Goal: Task Accomplishment & Management: Complete application form

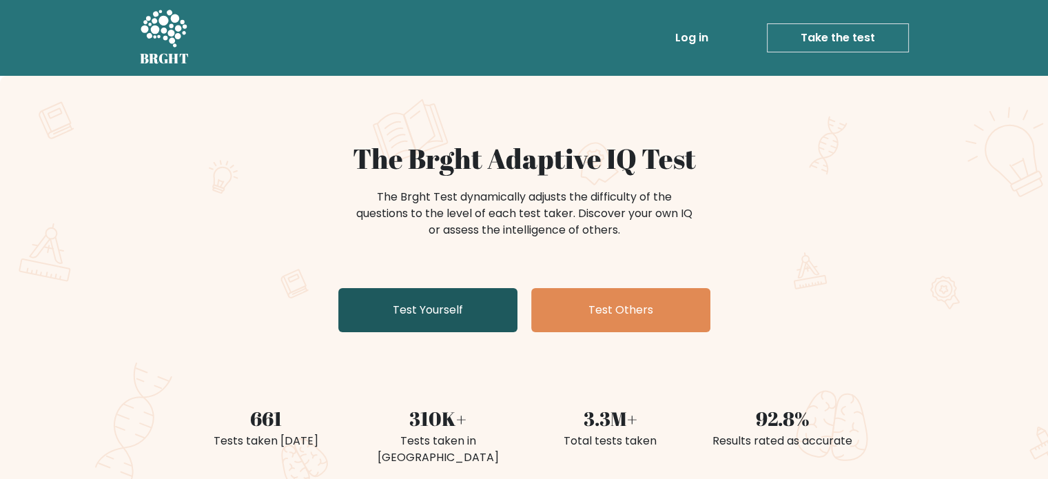
click at [397, 318] on link "Test Yourself" at bounding box center [427, 310] width 179 height 44
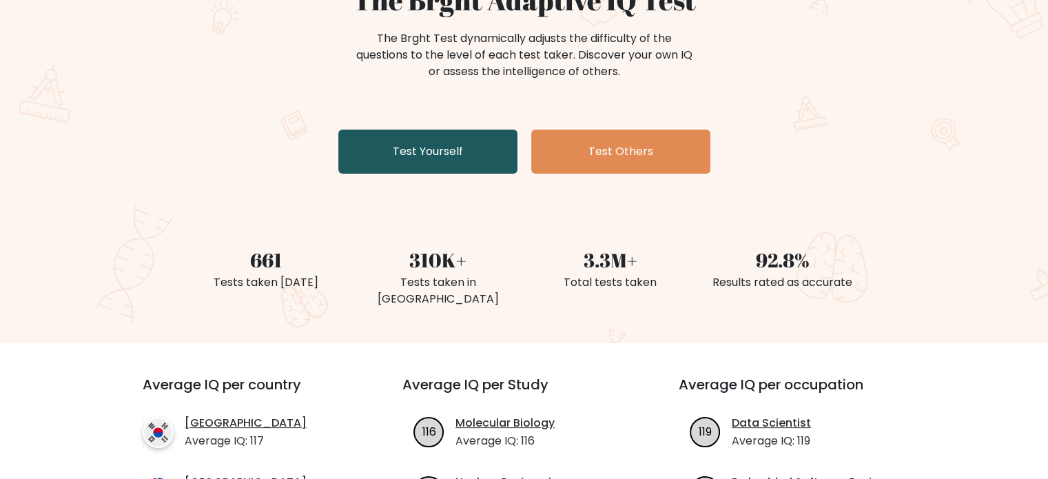
scroll to position [157, 0]
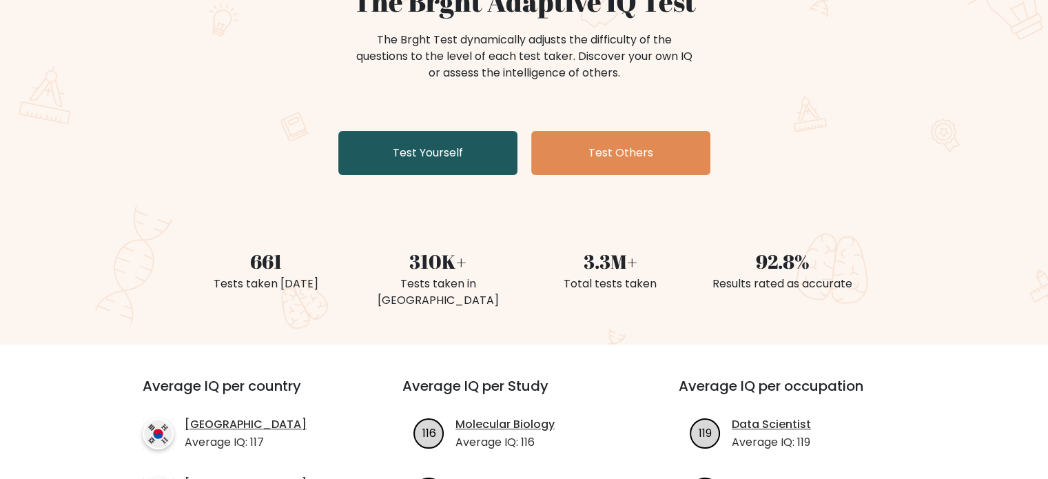
click at [391, 151] on link "Test Yourself" at bounding box center [427, 153] width 179 height 44
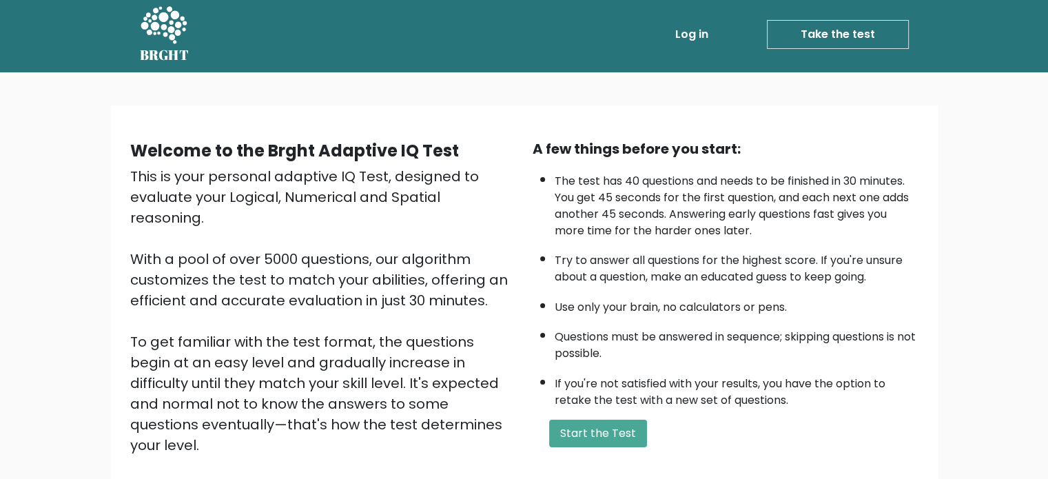
scroll to position [3, 0]
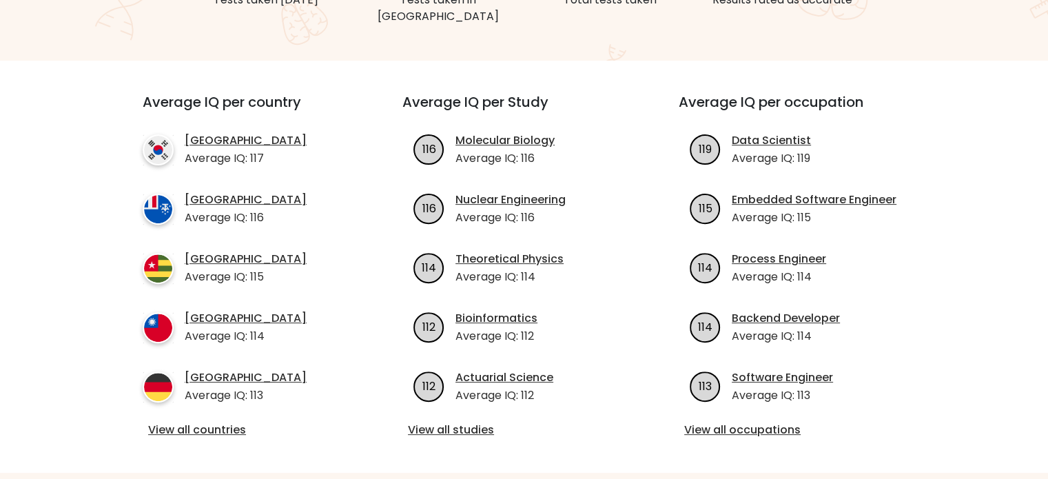
scroll to position [468, 0]
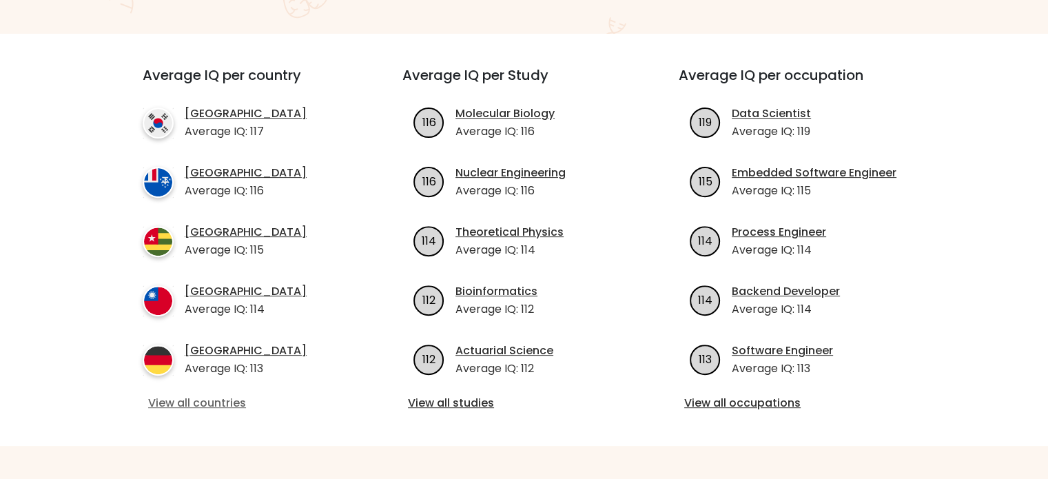
click at [196, 395] on link "View all countries" at bounding box center [247, 403] width 199 height 17
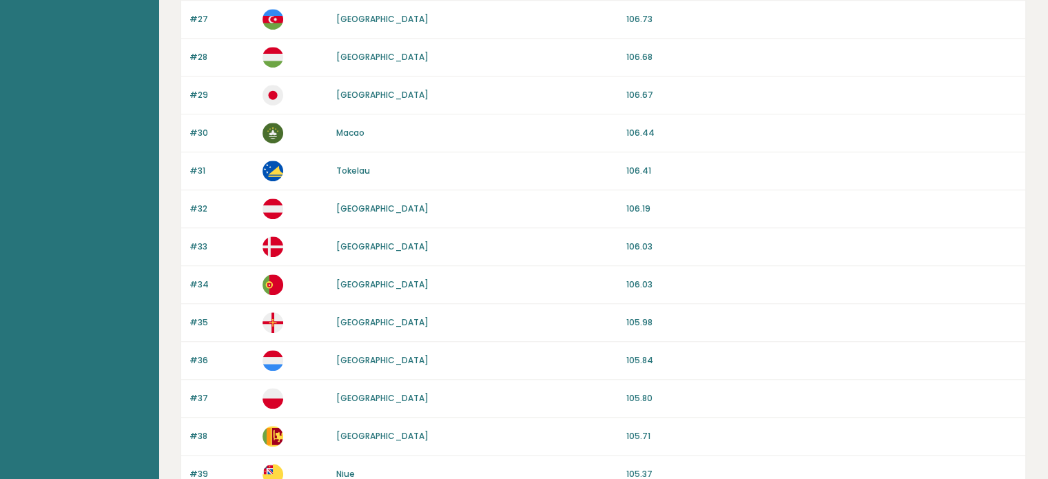
scroll to position [1141, 0]
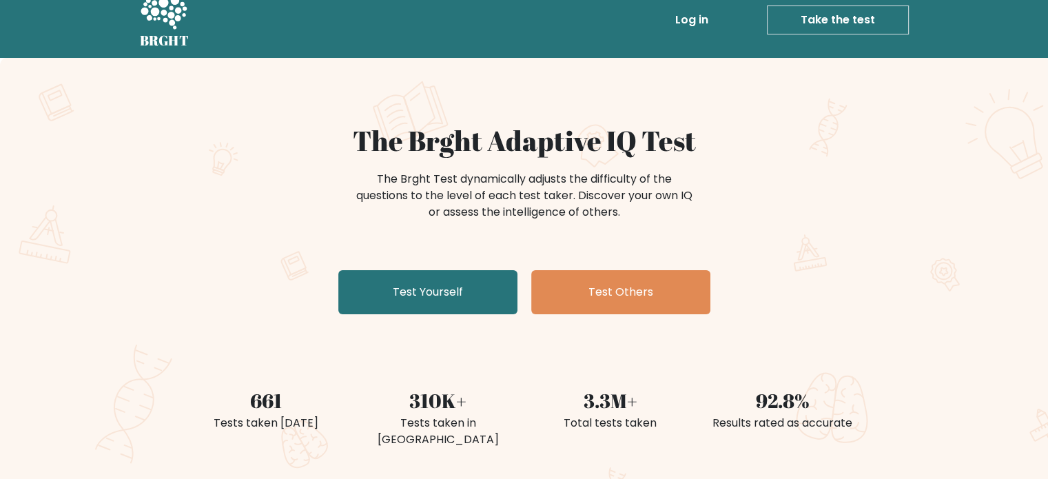
scroll to position [13, 0]
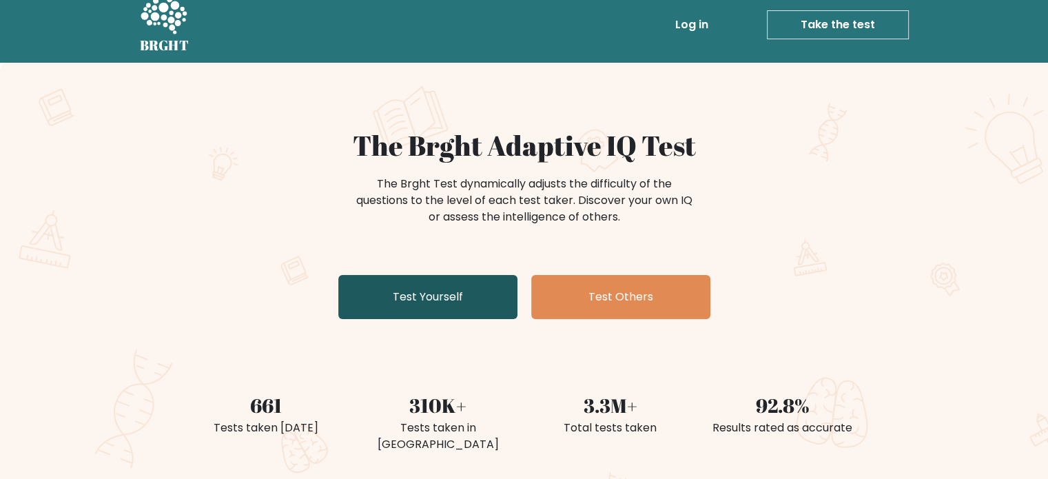
click at [481, 292] on link "Test Yourself" at bounding box center [427, 297] width 179 height 44
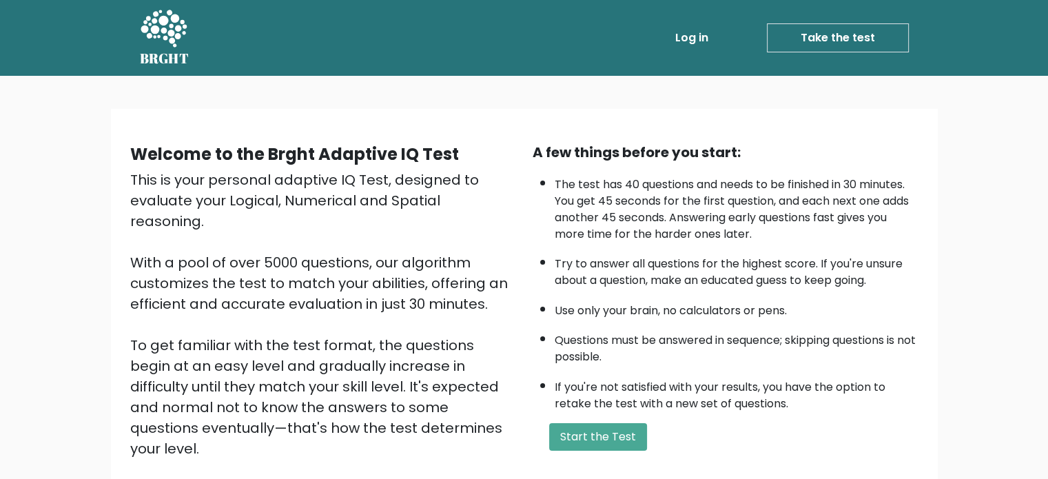
scroll to position [152, 0]
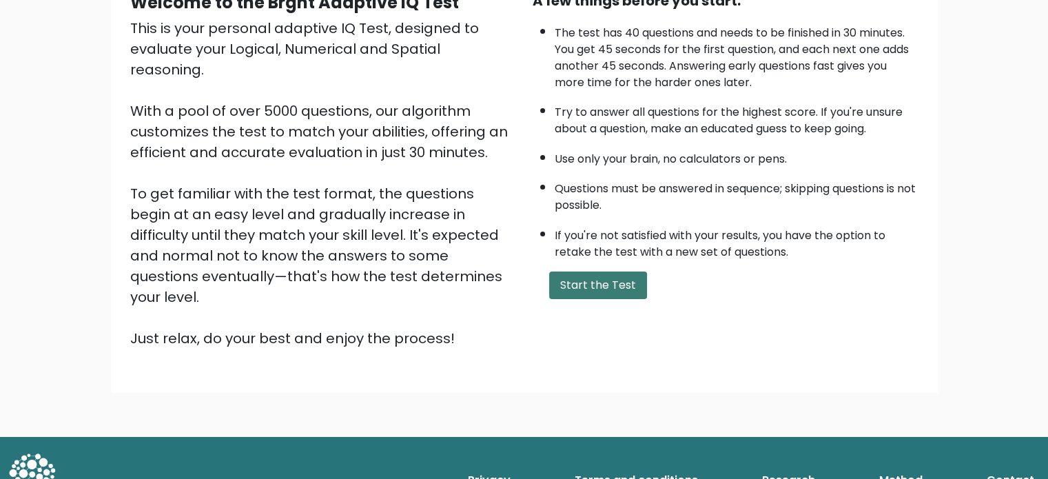
click at [583, 280] on button "Start the Test" at bounding box center [598, 285] width 98 height 28
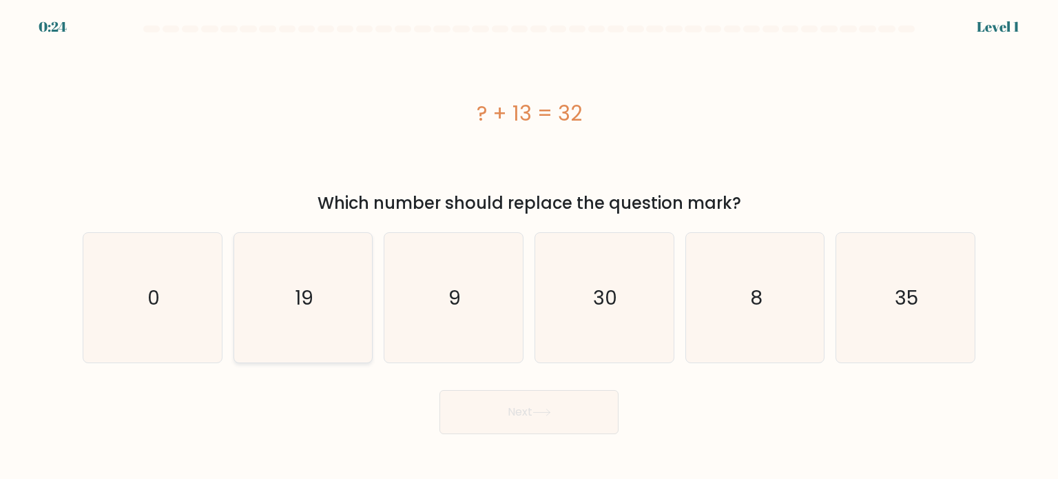
click at [319, 308] on icon "19" at bounding box center [302, 297] width 129 height 129
click at [529, 247] on input "b. 19" at bounding box center [529, 243] width 1 height 7
radio input "true"
click at [503, 434] on body "0:23 Level 1 a." at bounding box center [529, 239] width 1058 height 479
click at [535, 413] on icon at bounding box center [541, 412] width 19 height 8
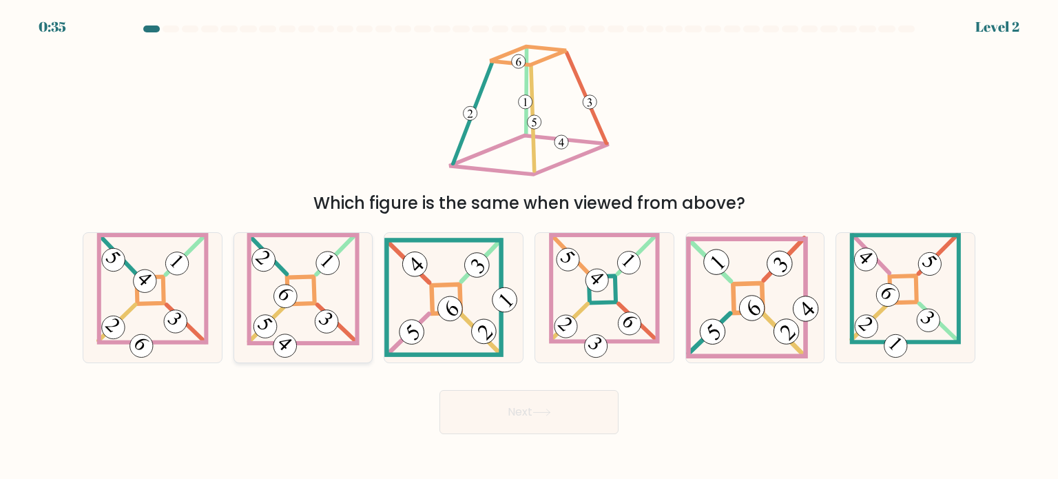
click at [307, 302] on 275 at bounding box center [301, 290] width 28 height 28
click at [529, 247] on input "b." at bounding box center [529, 243] width 1 height 7
radio input "true"
click at [512, 414] on button "Next" at bounding box center [528, 412] width 179 height 44
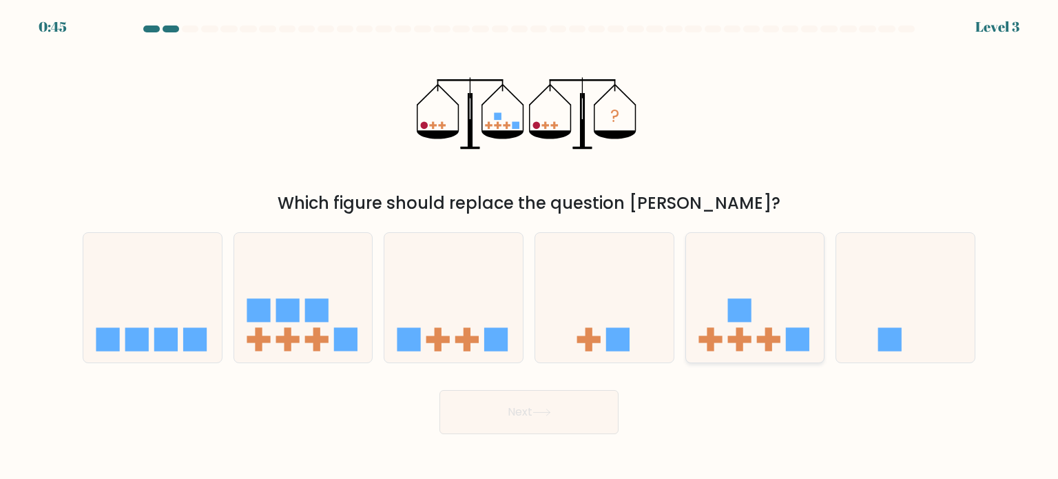
click at [748, 335] on rect at bounding box center [738, 338] width 23 height 7
click at [530, 247] on input "e." at bounding box center [529, 243] width 1 height 7
radio input "true"
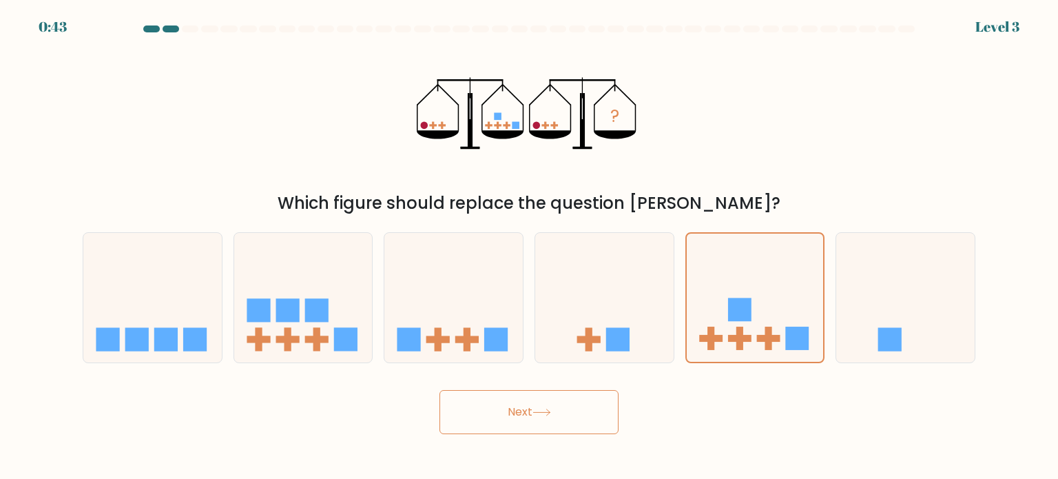
click at [491, 426] on button "Next" at bounding box center [528, 412] width 179 height 44
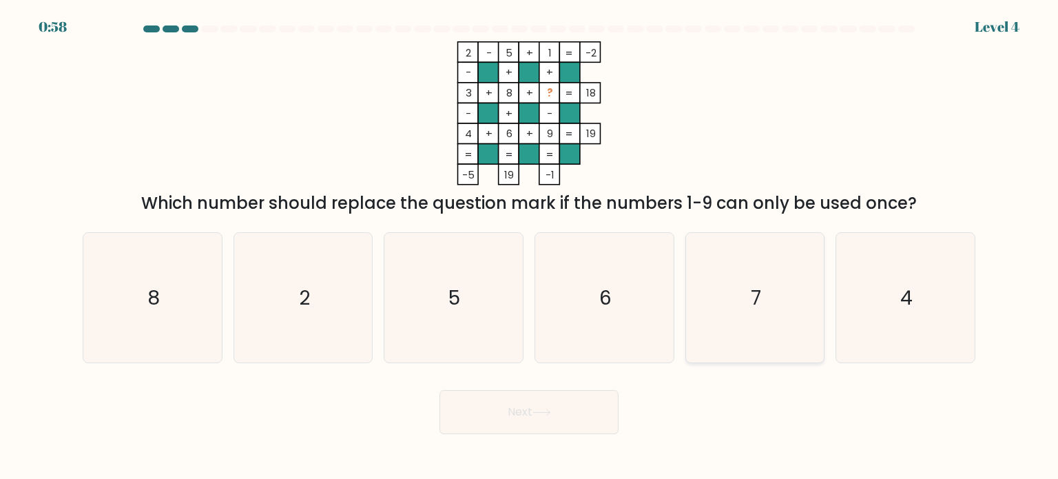
click at [742, 307] on icon "7" at bounding box center [754, 297] width 129 height 129
click at [530, 247] on input "e. 7" at bounding box center [529, 243] width 1 height 7
radio input "true"
click at [494, 413] on button "Next" at bounding box center [528, 412] width 179 height 44
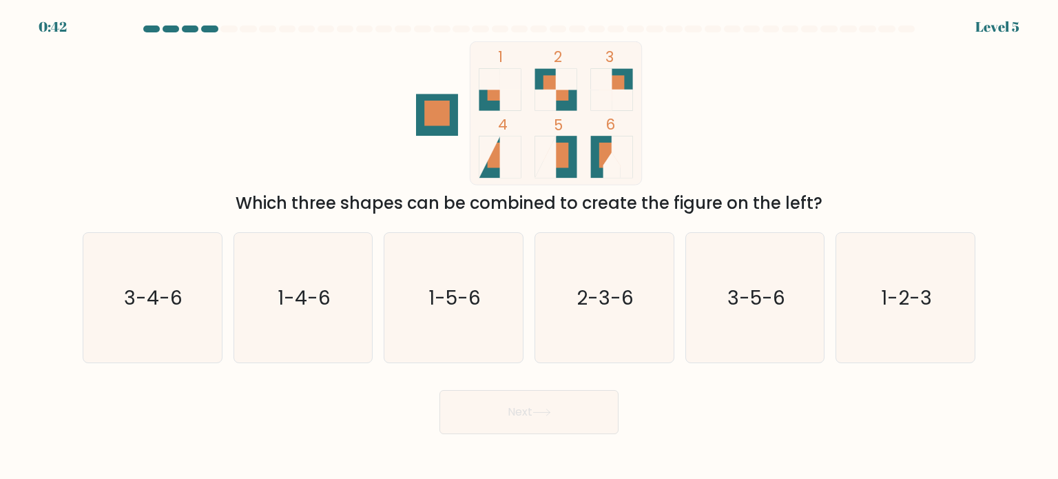
drag, startPoint x: 917, startPoint y: 278, endPoint x: 832, endPoint y: 276, distance: 84.7
click at [917, 278] on icon "1-2-3" at bounding box center [904, 297] width 129 height 129
click at [530, 247] on input "f. 1-2-3" at bounding box center [529, 243] width 1 height 7
radio input "true"
click at [570, 425] on button "Next" at bounding box center [528, 412] width 179 height 44
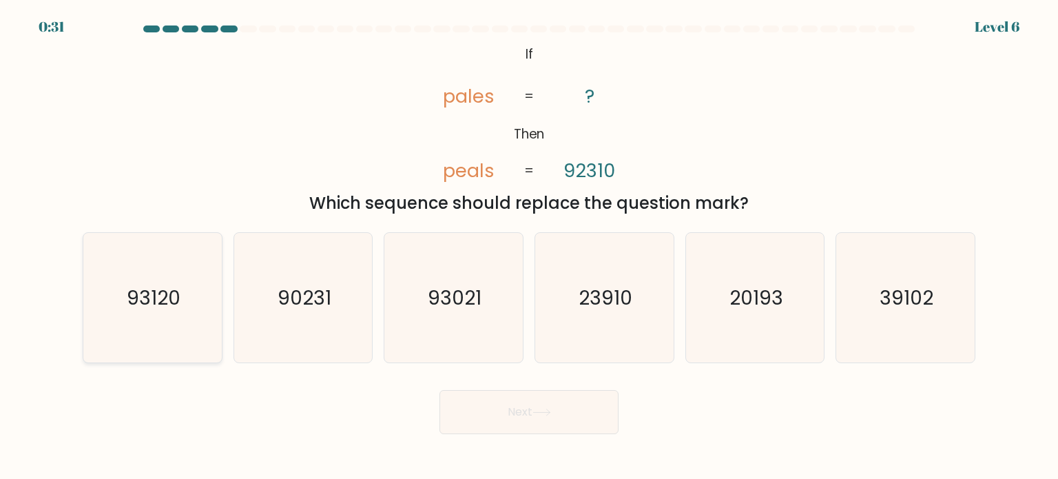
click at [185, 289] on icon "93120" at bounding box center [151, 297] width 129 height 129
click at [529, 247] on input "a. 93120" at bounding box center [529, 243] width 1 height 7
radio input "true"
click at [566, 418] on button "Next" at bounding box center [528, 412] width 179 height 44
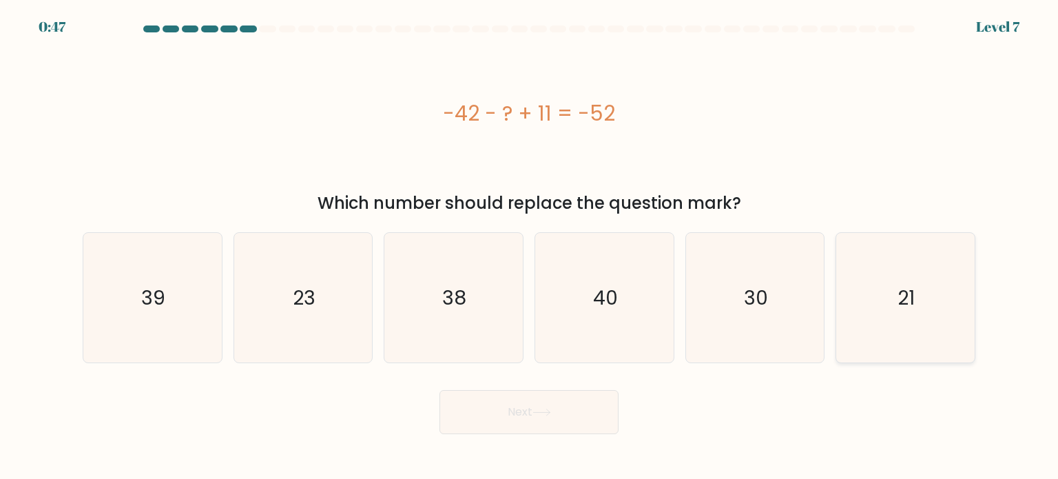
click at [904, 320] on icon "21" at bounding box center [904, 297] width 129 height 129
click at [530, 247] on input "f. 21" at bounding box center [529, 243] width 1 height 7
radio input "true"
click at [595, 421] on button "Next" at bounding box center [528, 412] width 179 height 44
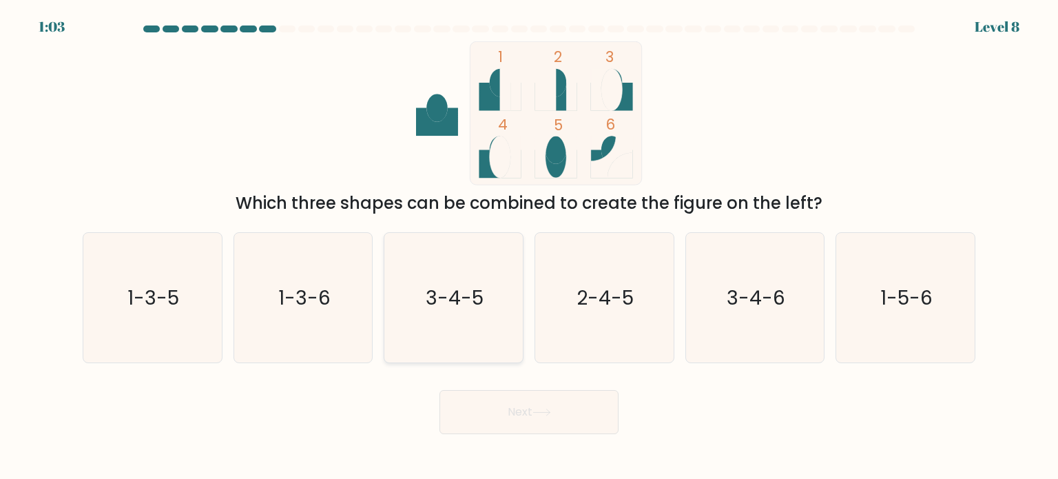
click at [475, 316] on icon "3-4-5" at bounding box center [452, 297] width 129 height 129
click at [529, 247] on input "c. 3-4-5" at bounding box center [529, 243] width 1 height 7
radio input "true"
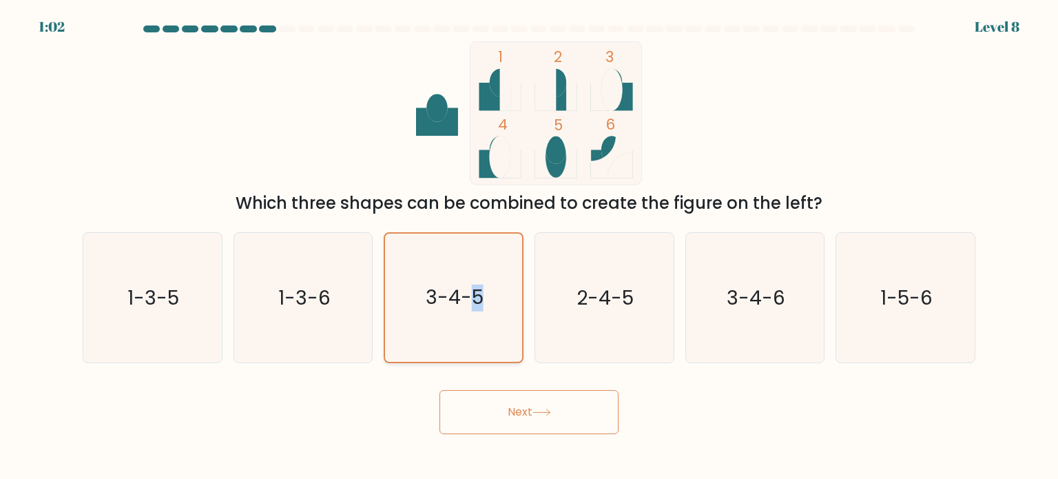
click at [475, 316] on icon "3-4-5" at bounding box center [453, 297] width 128 height 128
click at [529, 247] on input "c. 3-4-5" at bounding box center [529, 243] width 1 height 7
click at [516, 409] on button "Next" at bounding box center [528, 412] width 179 height 44
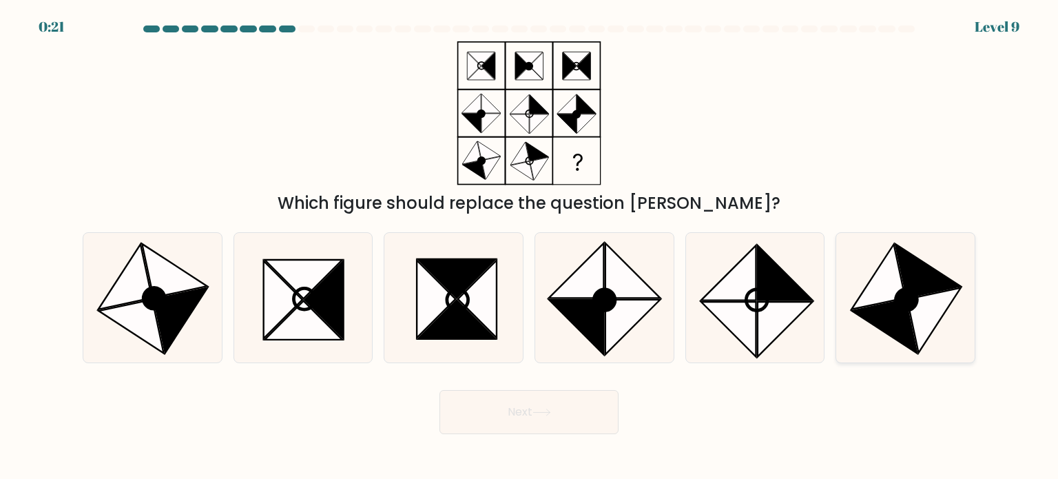
click at [887, 284] on icon at bounding box center [879, 276] width 54 height 65
click at [530, 247] on input "f." at bounding box center [529, 243] width 1 height 7
radio input "true"
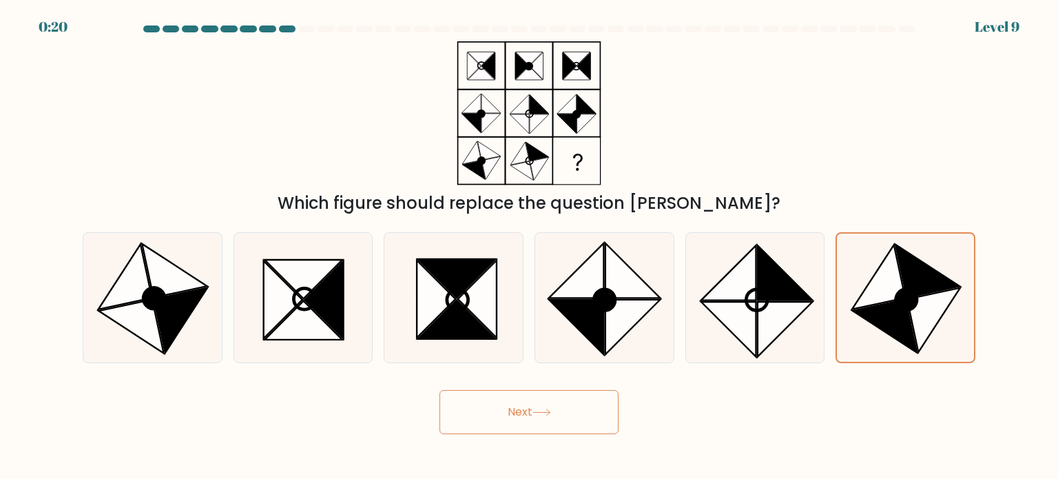
click at [559, 402] on button "Next" at bounding box center [528, 412] width 179 height 44
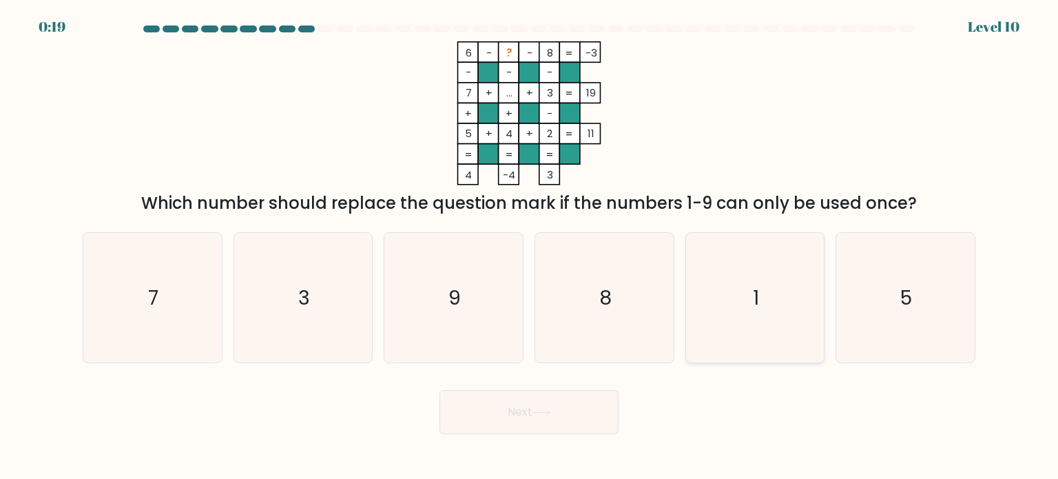
click at [702, 324] on icon "1" at bounding box center [754, 297] width 129 height 129
click at [530, 247] on input "e. 1" at bounding box center [529, 243] width 1 height 7
radio input "true"
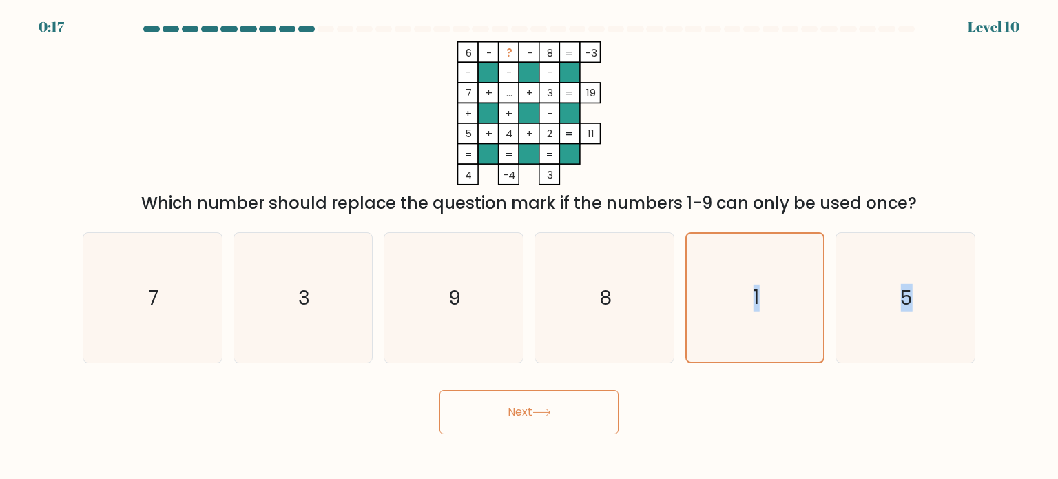
drag, startPoint x: 702, startPoint y: 324, endPoint x: 477, endPoint y: 406, distance: 238.8
click at [477, 406] on form at bounding box center [529, 229] width 1058 height 408
click at [477, 406] on button "Next" at bounding box center [528, 412] width 179 height 44
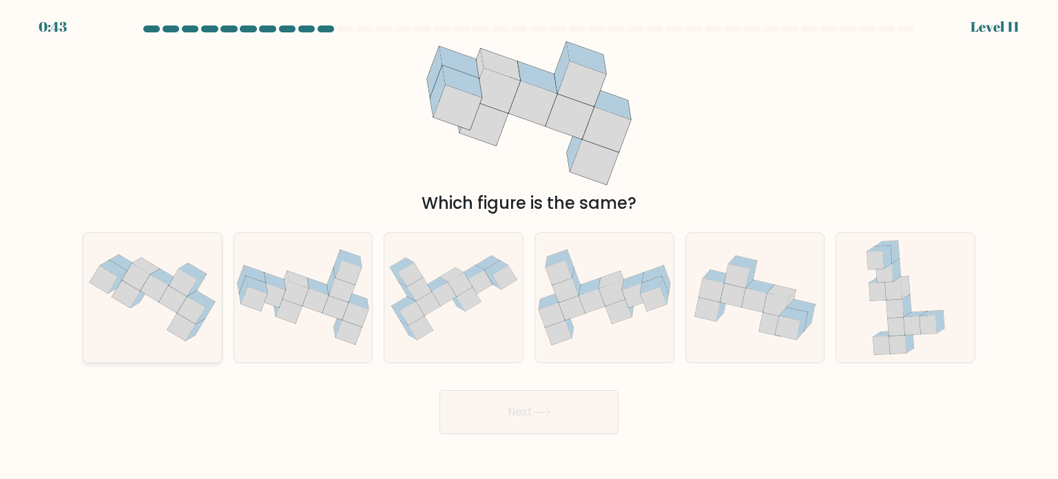
click at [141, 322] on icon at bounding box center [152, 297] width 138 height 103
click at [529, 247] on input "a." at bounding box center [529, 243] width 1 height 7
radio input "true"
click at [497, 426] on button "Next" at bounding box center [528, 412] width 179 height 44
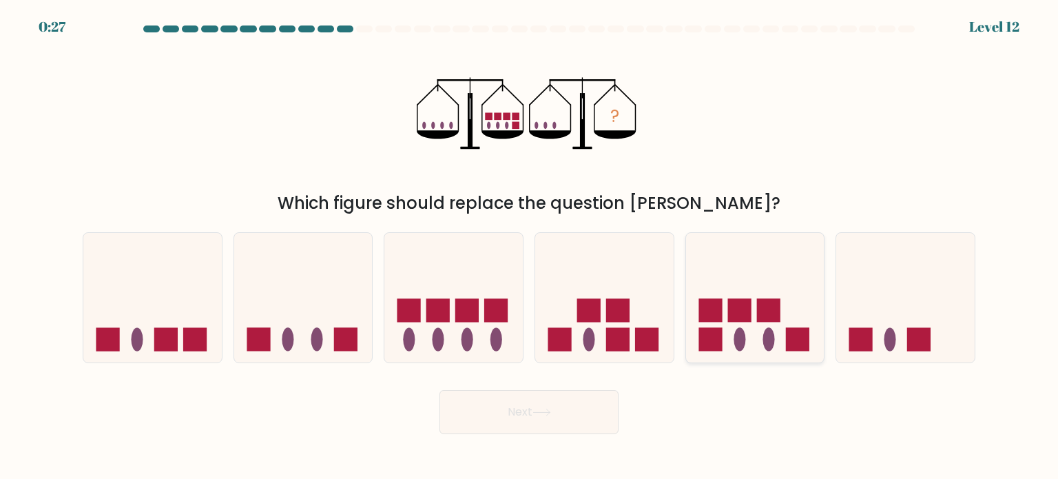
click at [763, 332] on icon at bounding box center [755, 297] width 138 height 114
click at [530, 247] on input "e." at bounding box center [529, 243] width 1 height 7
radio input "true"
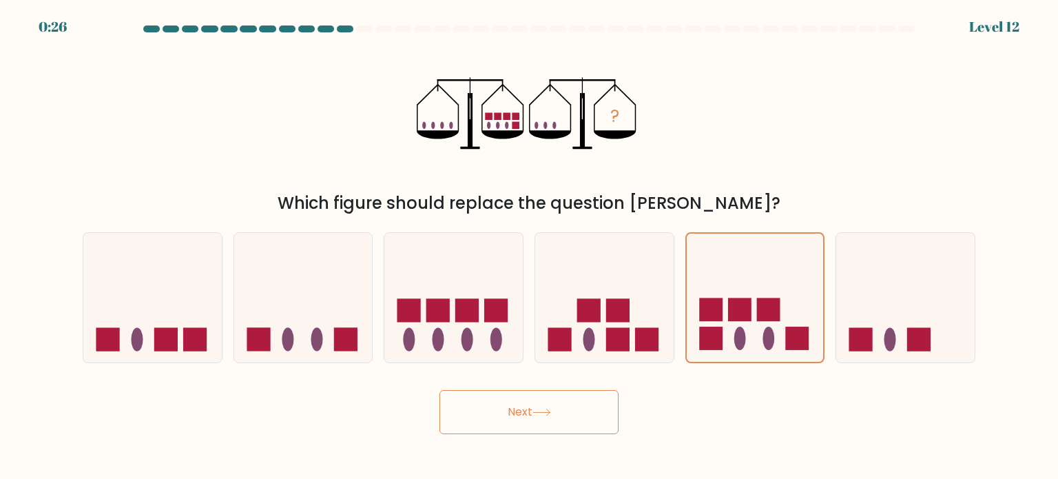
click at [529, 406] on button "Next" at bounding box center [528, 412] width 179 height 44
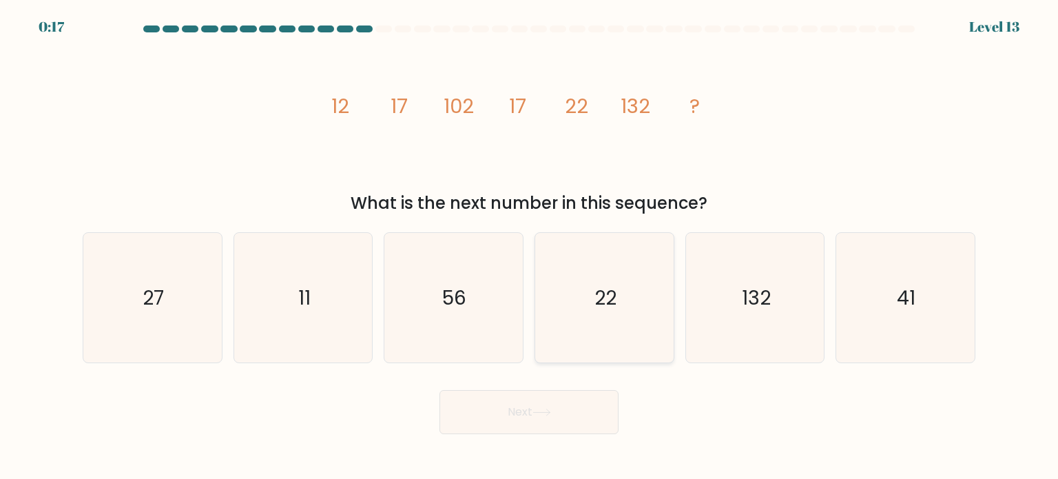
click at [576, 317] on icon "22" at bounding box center [603, 297] width 129 height 129
click at [530, 247] on input "d. 22" at bounding box center [529, 243] width 1 height 7
radio input "true"
click at [488, 426] on button "Next" at bounding box center [528, 412] width 179 height 44
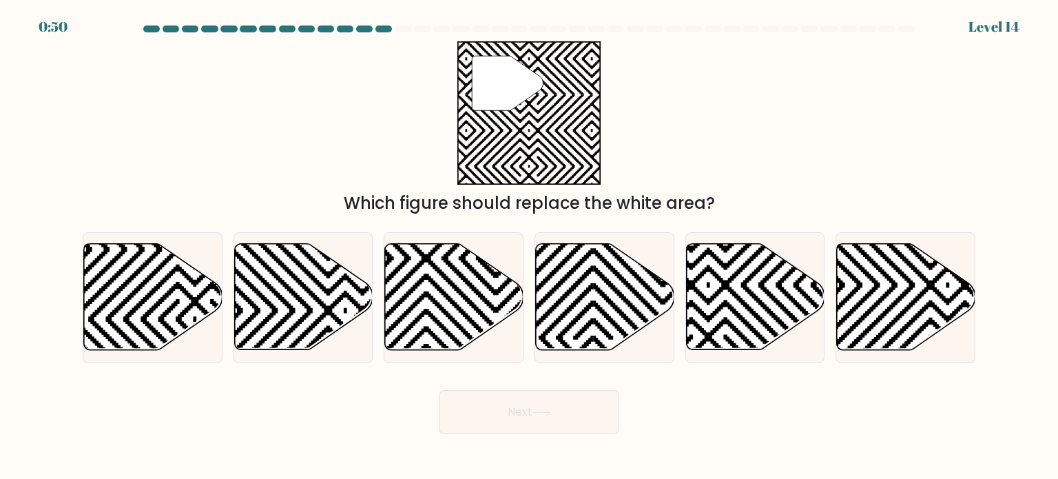
click at [365, 130] on div "" Which figure should replace the white area?" at bounding box center [528, 128] width 909 height 174
click at [131, 278] on icon at bounding box center [195, 180] width 279 height 279
click at [529, 247] on input "a." at bounding box center [529, 243] width 1 height 7
radio input "true"
click at [483, 414] on button "Next" at bounding box center [528, 412] width 179 height 44
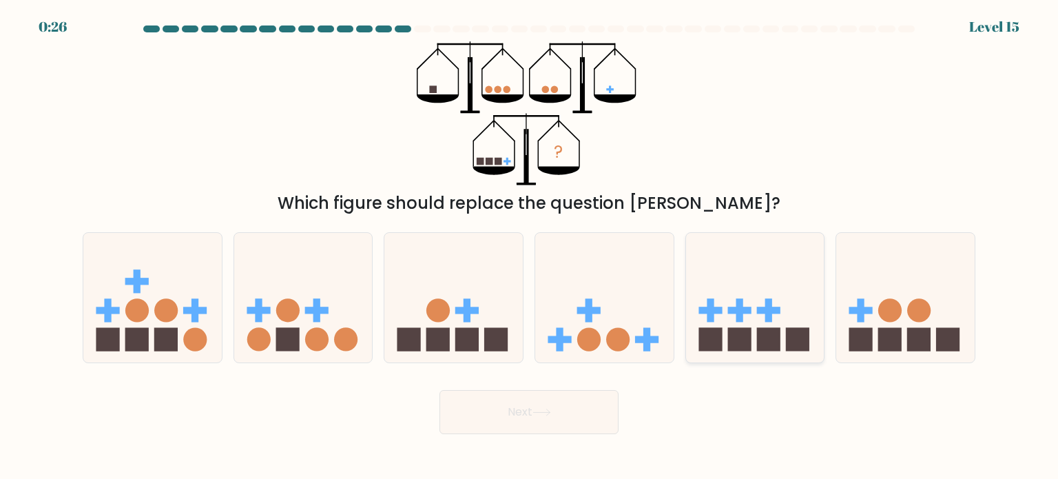
click at [761, 291] on icon at bounding box center [755, 297] width 138 height 114
click at [530, 247] on input "e." at bounding box center [529, 243] width 1 height 7
radio input "true"
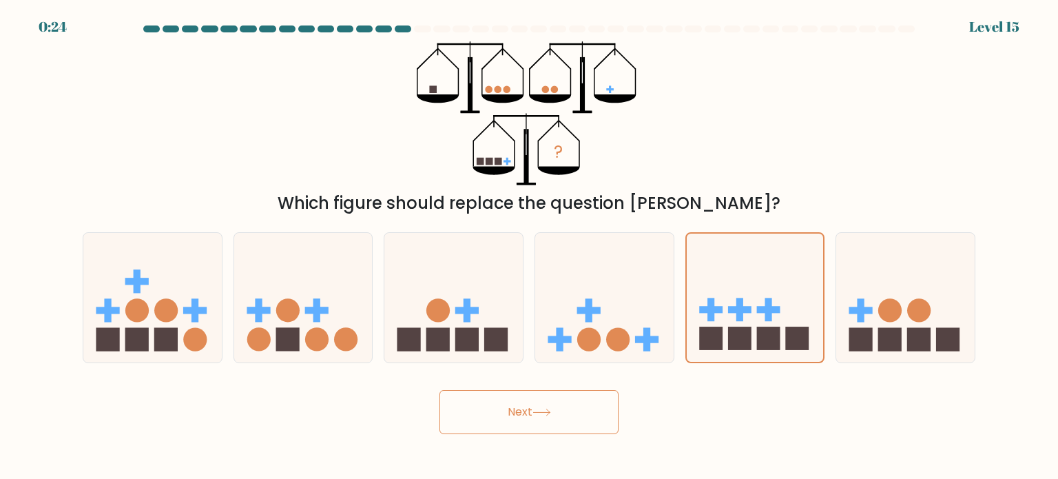
click at [540, 405] on button "Next" at bounding box center [528, 412] width 179 height 44
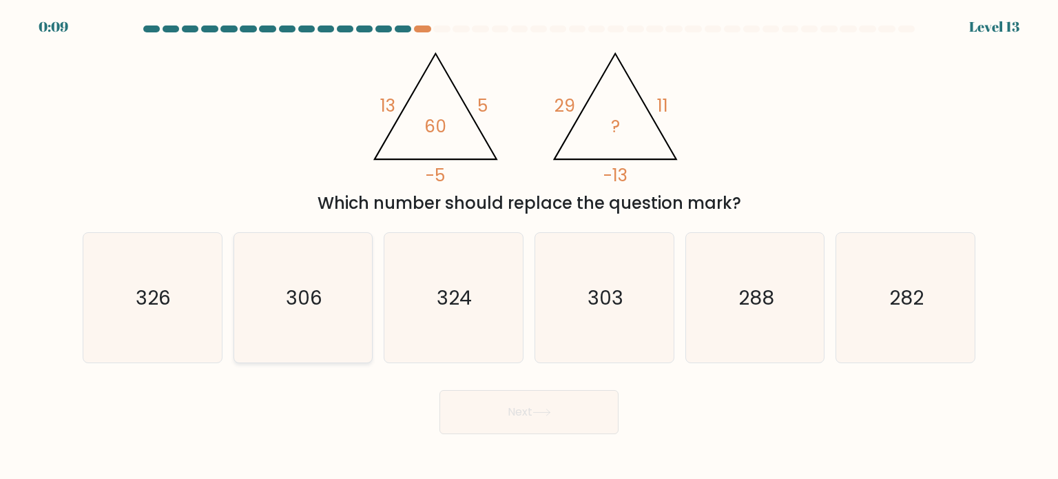
click at [287, 314] on icon "306" at bounding box center [302, 297] width 129 height 129
click at [529, 247] on input "b. 306" at bounding box center [529, 243] width 1 height 7
radio input "true"
click at [532, 408] on button "Next" at bounding box center [528, 412] width 179 height 44
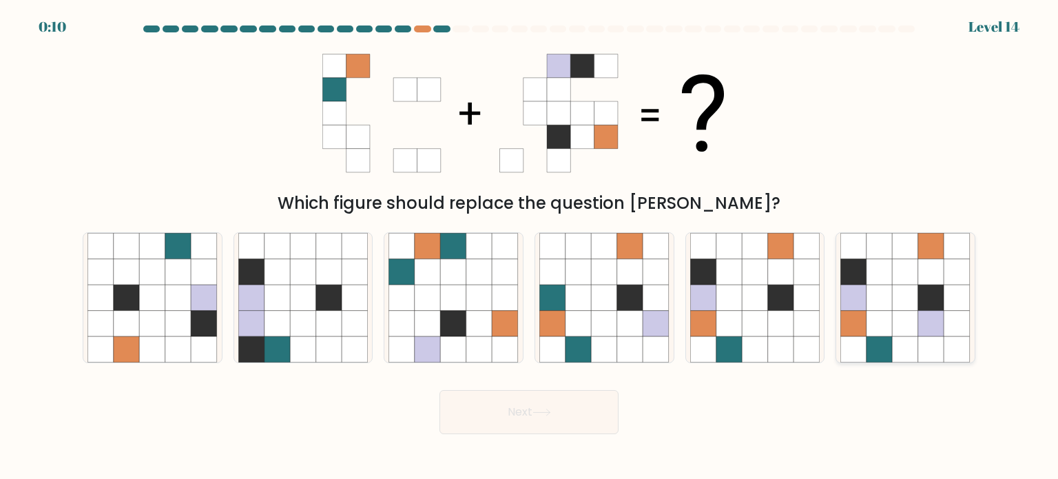
click at [887, 323] on icon at bounding box center [879, 323] width 26 height 26
click at [530, 247] on input "f." at bounding box center [529, 243] width 1 height 7
radio input "true"
click at [539, 402] on button "Next" at bounding box center [528, 412] width 179 height 44
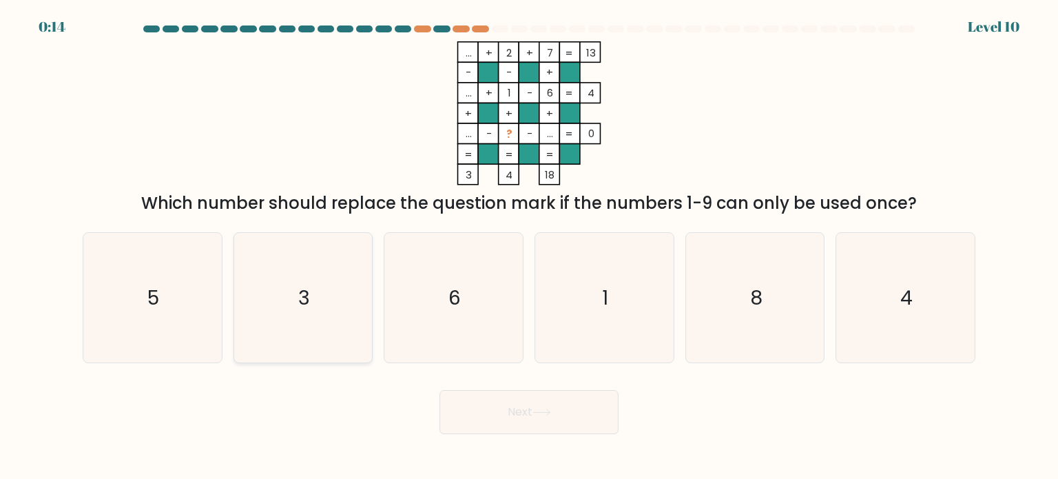
click at [317, 282] on icon "3" at bounding box center [302, 297] width 129 height 129
click at [529, 247] on input "b. 3" at bounding box center [529, 243] width 1 height 7
radio input "true"
click at [512, 417] on button "Next" at bounding box center [528, 412] width 179 height 44
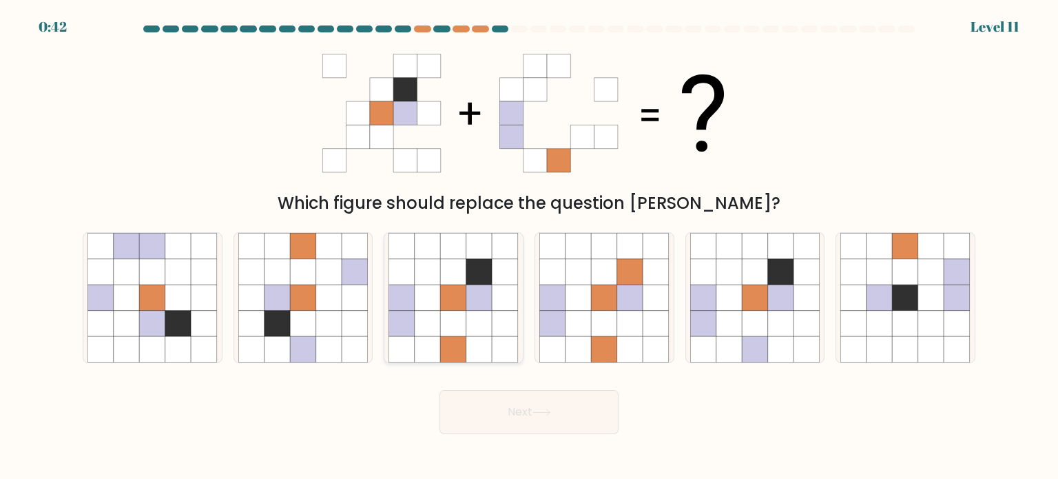
click at [449, 319] on icon at bounding box center [454, 323] width 26 height 26
click at [529, 247] on input "c." at bounding box center [529, 243] width 1 height 7
radio input "true"
click at [525, 418] on button "Next" at bounding box center [528, 412] width 179 height 44
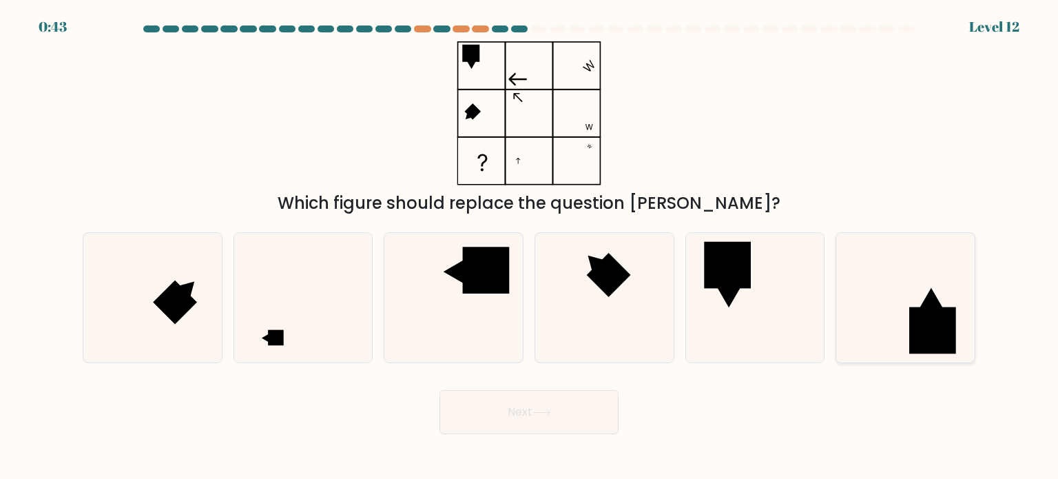
click at [919, 322] on rect at bounding box center [933, 329] width 47 height 47
click at [530, 247] on input "f." at bounding box center [529, 243] width 1 height 7
radio input "true"
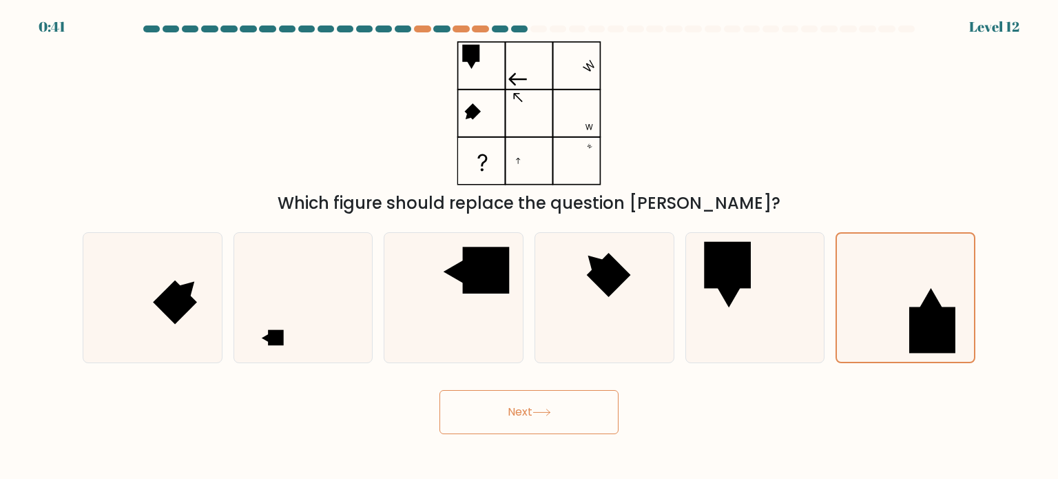
click at [498, 419] on button "Next" at bounding box center [528, 412] width 179 height 44
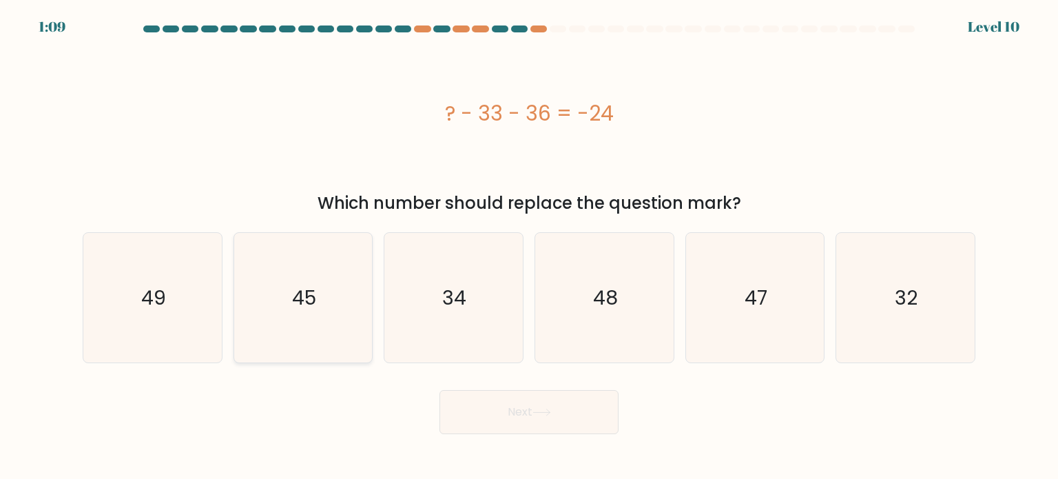
click at [328, 297] on icon "45" at bounding box center [302, 297] width 129 height 129
click at [529, 247] on input "b. 45" at bounding box center [529, 243] width 1 height 7
radio input "true"
click at [503, 406] on button "Next" at bounding box center [528, 412] width 179 height 44
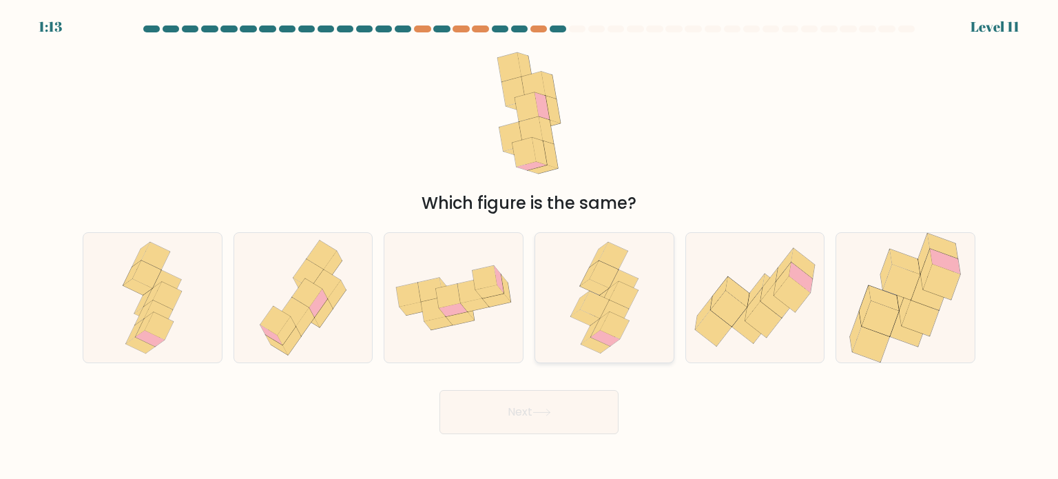
click at [646, 343] on div at bounding box center [604, 297] width 140 height 131
click at [530, 247] on input "d." at bounding box center [529, 243] width 1 height 7
radio input "true"
click at [616, 404] on button "Next" at bounding box center [528, 412] width 179 height 44
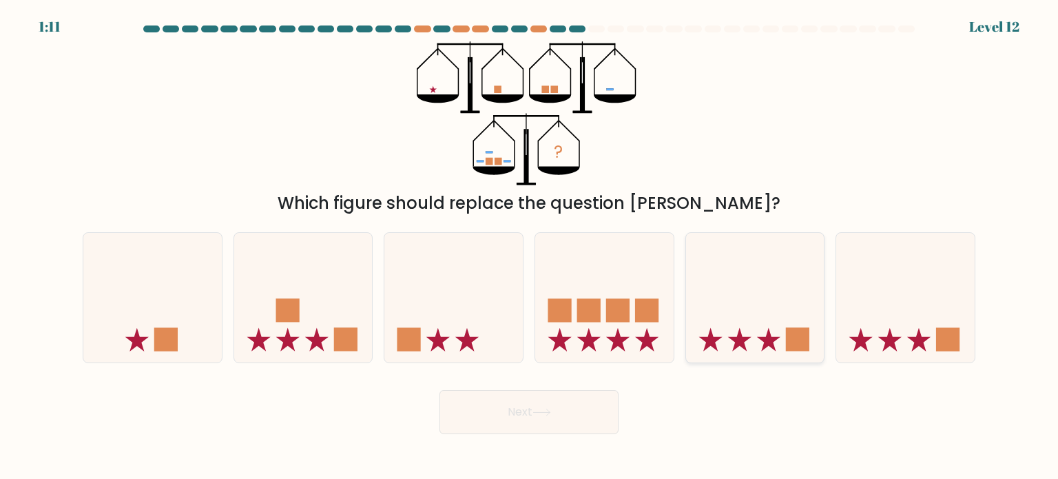
click at [782, 337] on icon at bounding box center [755, 297] width 138 height 114
click at [530, 247] on input "e." at bounding box center [529, 243] width 1 height 7
radio input "true"
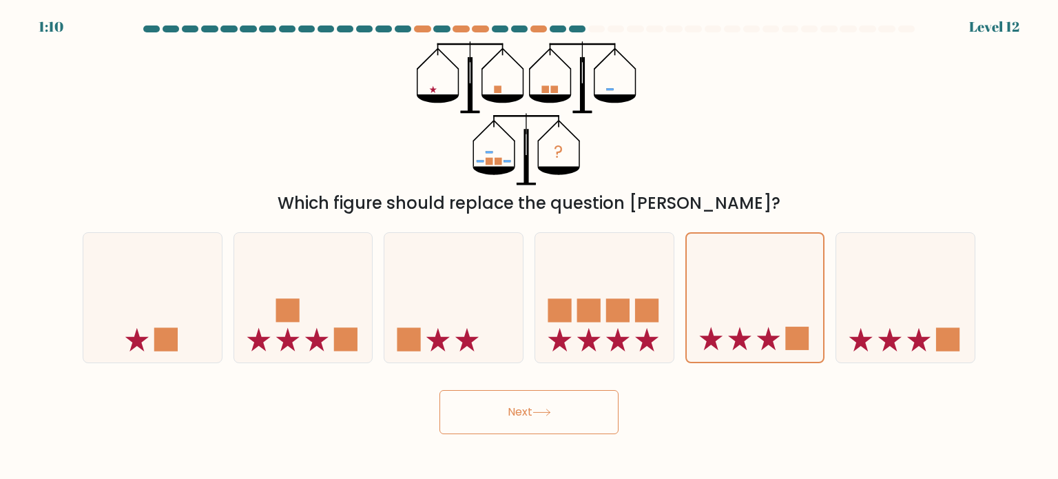
click at [479, 422] on button "Next" at bounding box center [528, 412] width 179 height 44
